Goal: Check status: Check status

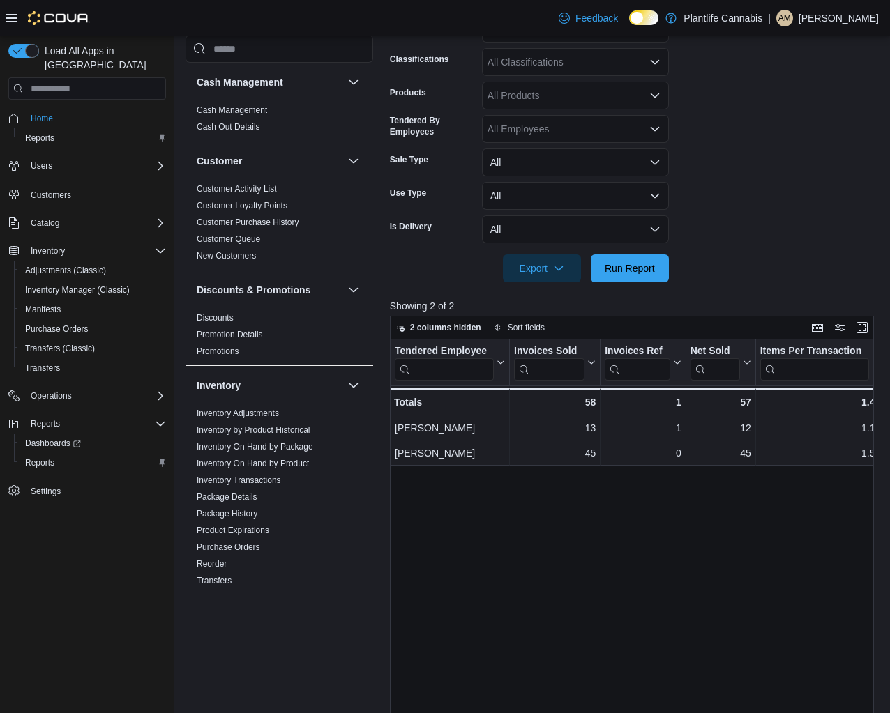
scroll to position [651, 0]
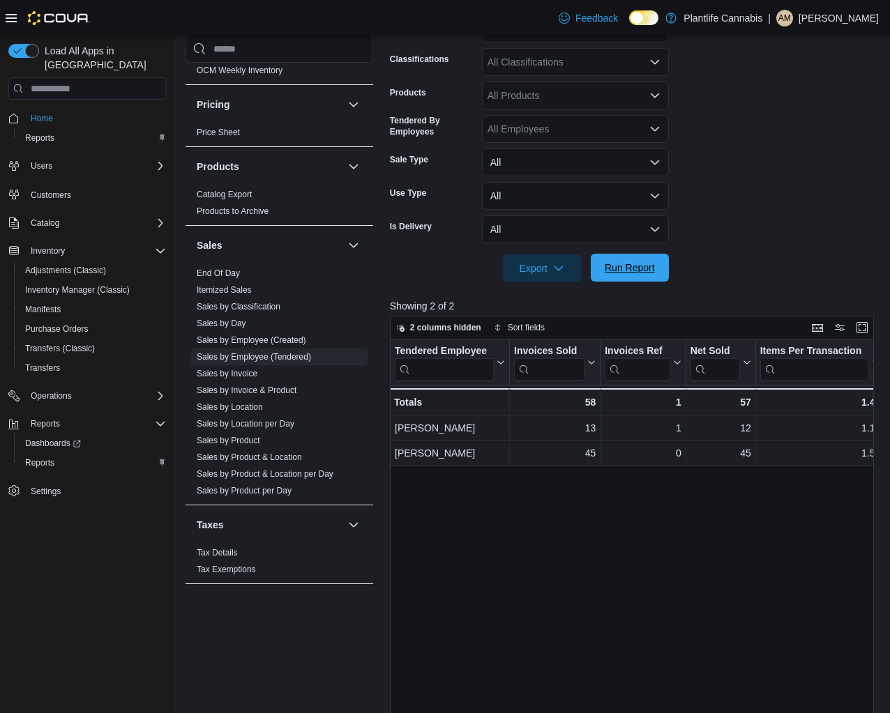
click at [656, 269] on span "Run Report" at bounding box center [629, 268] width 61 height 28
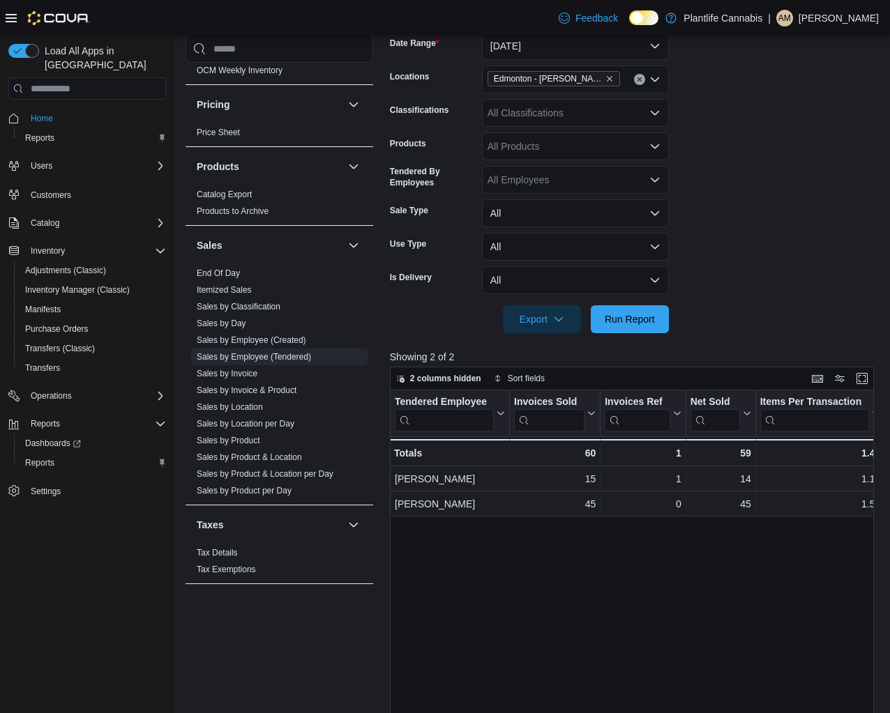
scroll to position [227, 0]
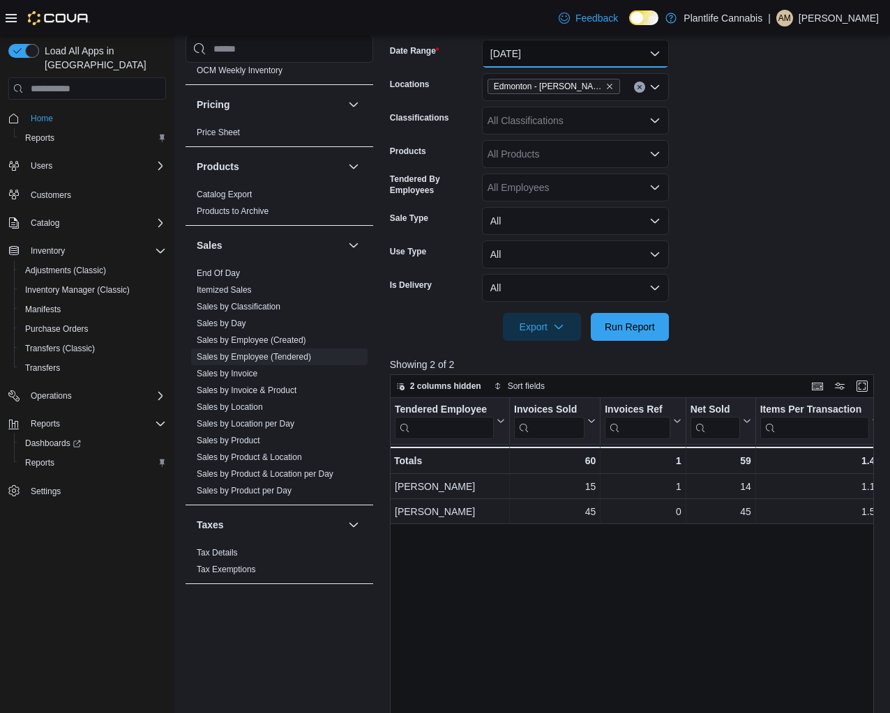
click at [521, 60] on button "[DATE]" at bounding box center [575, 54] width 187 height 28
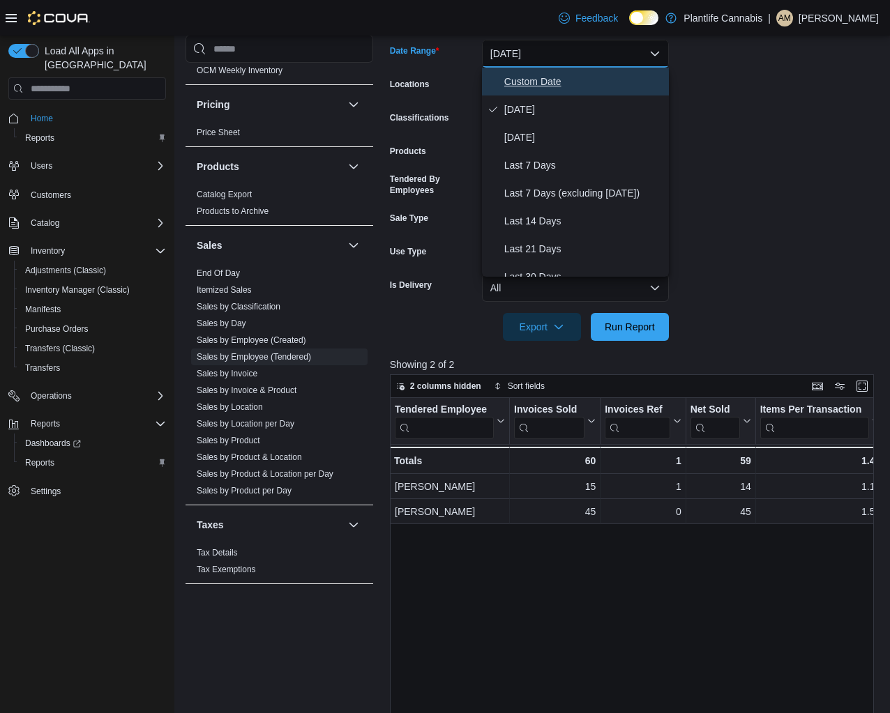
click at [536, 90] on button "Custom Date" at bounding box center [575, 82] width 187 height 28
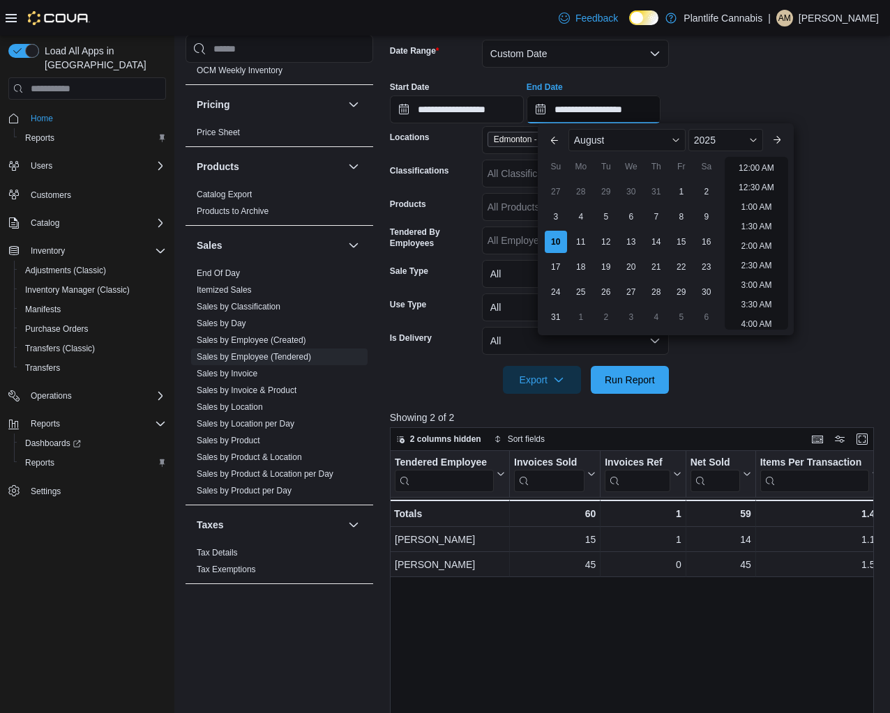
click at [641, 115] on input "**********" at bounding box center [594, 110] width 134 height 28
click at [764, 165] on li "7:30 PM" at bounding box center [756, 162] width 43 height 17
type input "**********"
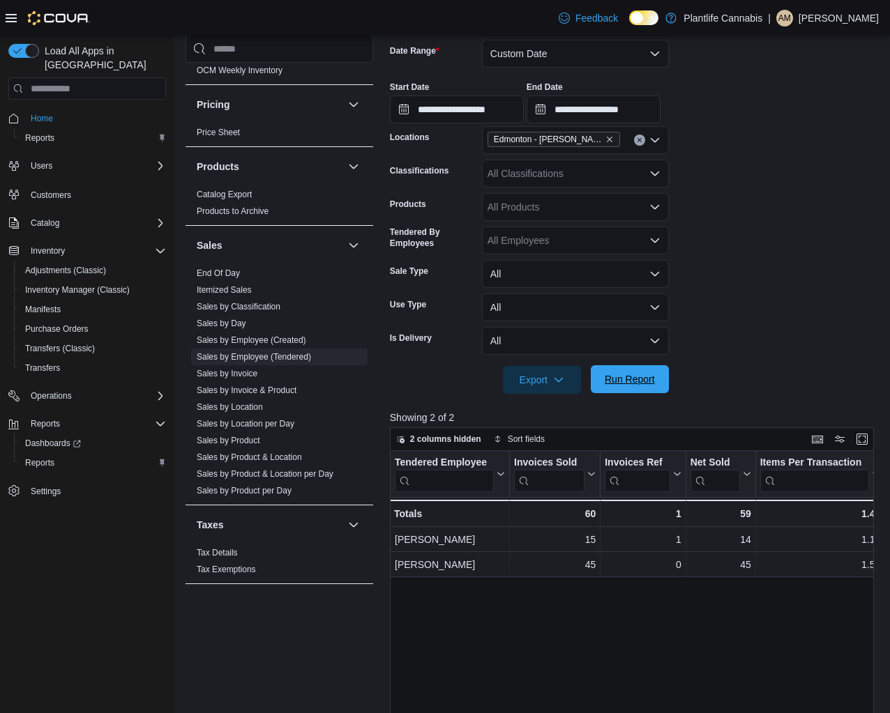
click at [635, 375] on span "Run Report" at bounding box center [630, 379] width 50 height 14
click at [536, 51] on button "Custom Date" at bounding box center [575, 54] width 187 height 28
click at [564, 50] on button "Custom Date" at bounding box center [575, 54] width 187 height 28
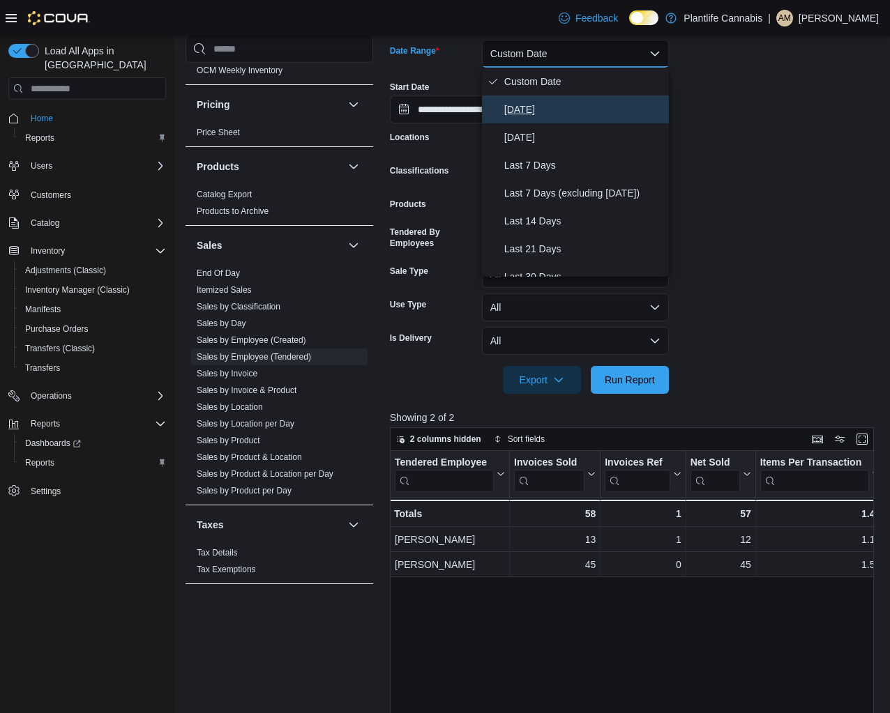
drag, startPoint x: 558, startPoint y: 100, endPoint x: 630, endPoint y: 264, distance: 179.2
click at [558, 100] on button "[DATE]" at bounding box center [575, 110] width 187 height 28
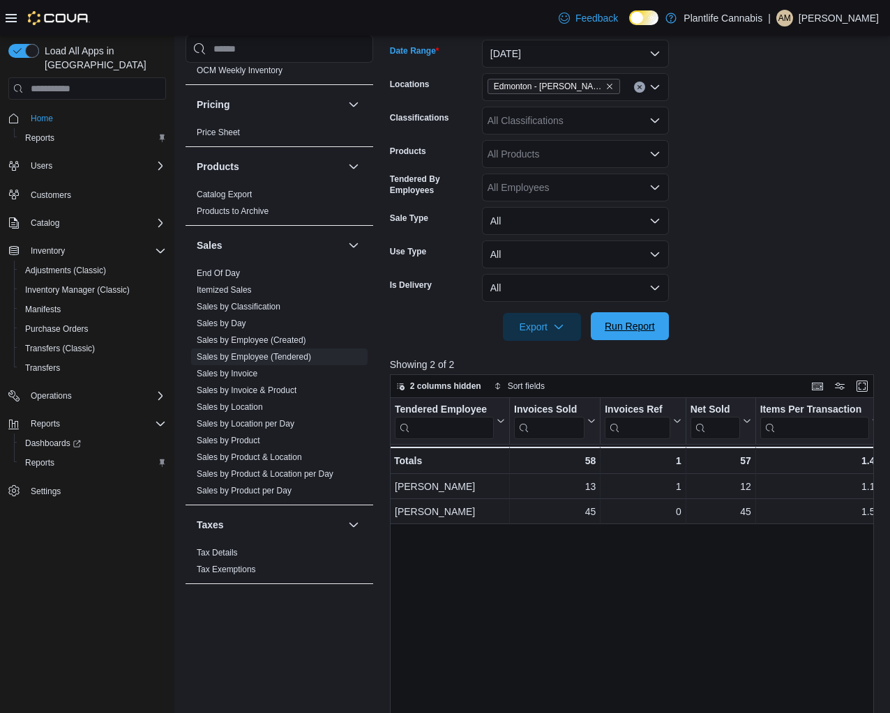
click at [642, 338] on span "Run Report" at bounding box center [629, 326] width 61 height 28
click at [656, 321] on span "Run Report" at bounding box center [629, 326] width 61 height 28
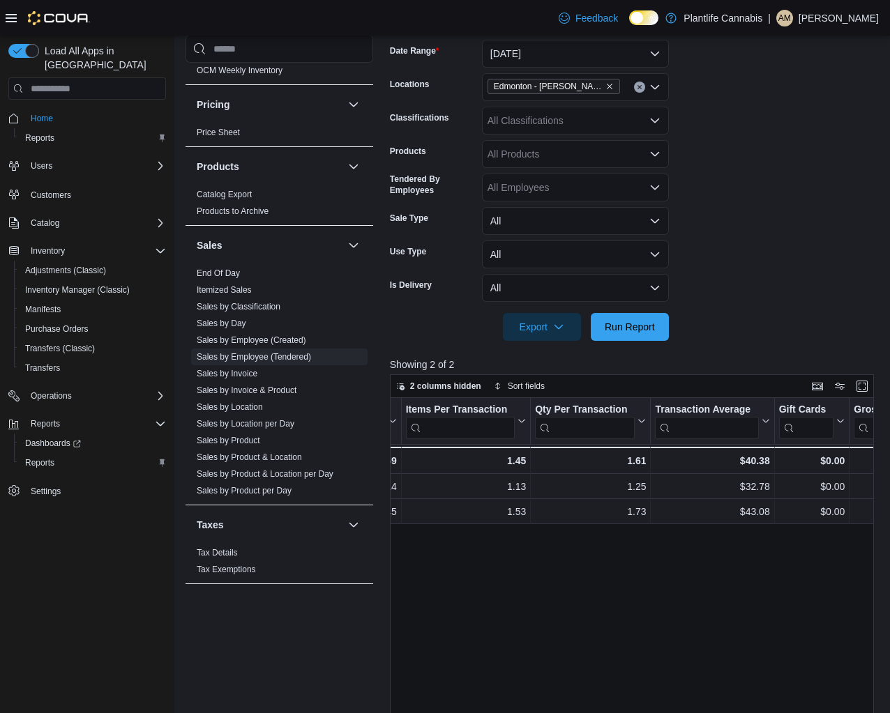
scroll to position [0, 351]
